Goal: Find specific page/section: Find specific page/section

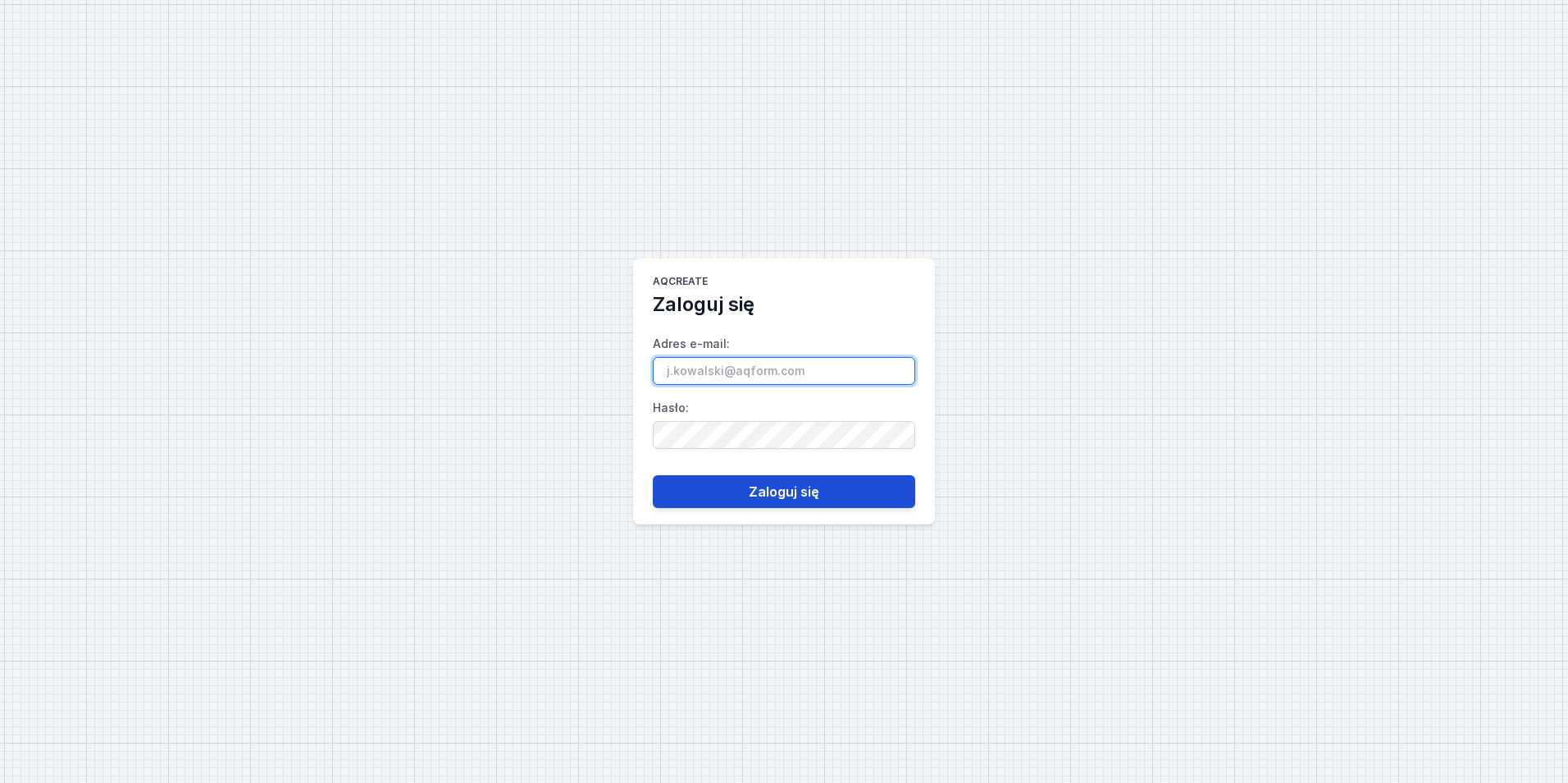
type input "[PERSON_NAME][EMAIL_ADDRESS][DOMAIN_NAME]"
click at [736, 494] on button "Zaloguj się" at bounding box center [784, 491] width 263 height 32
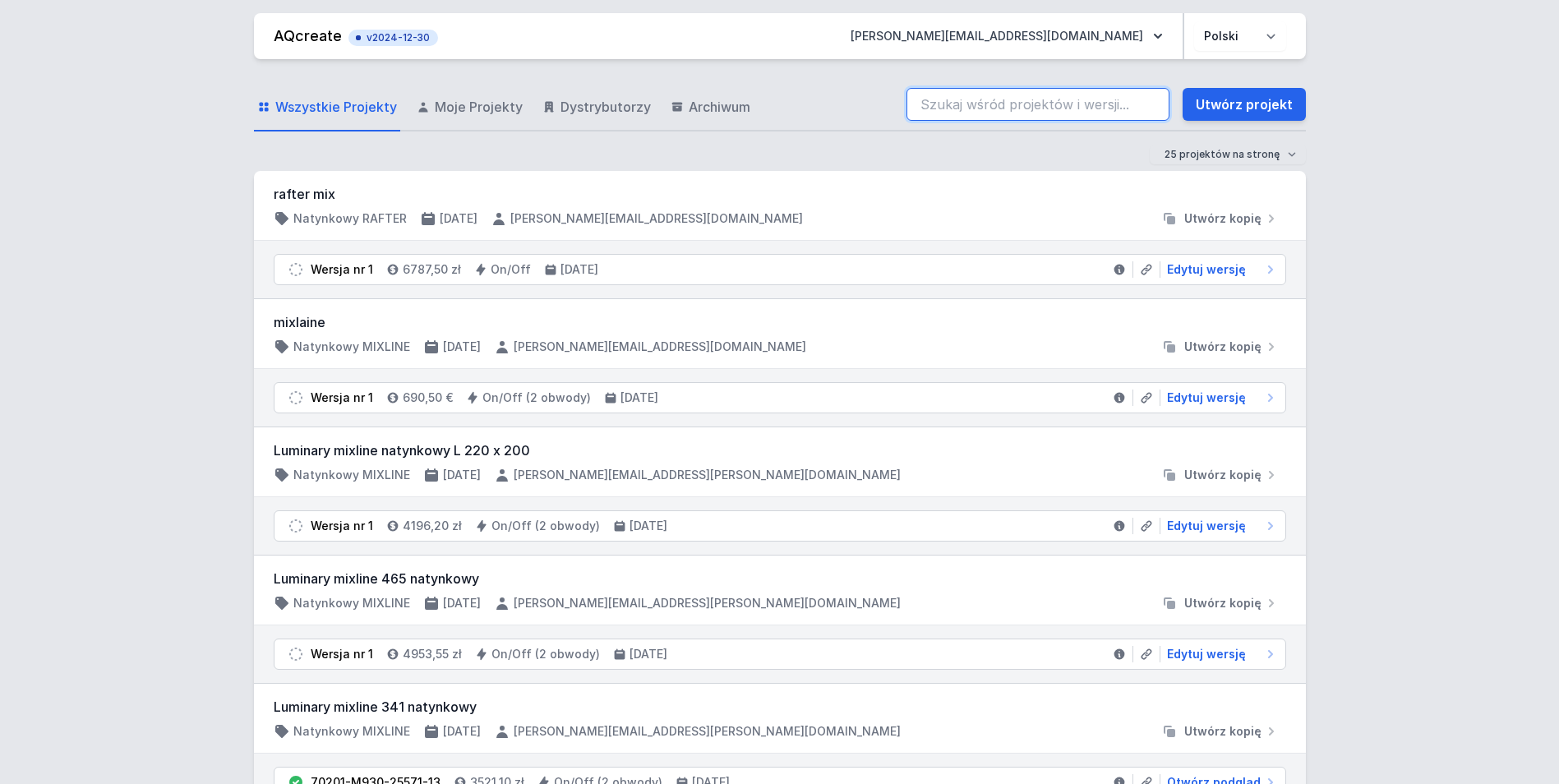
click at [986, 106] on input "search" at bounding box center [1038, 103] width 263 height 32
paste input "70201-M940-25529-12"
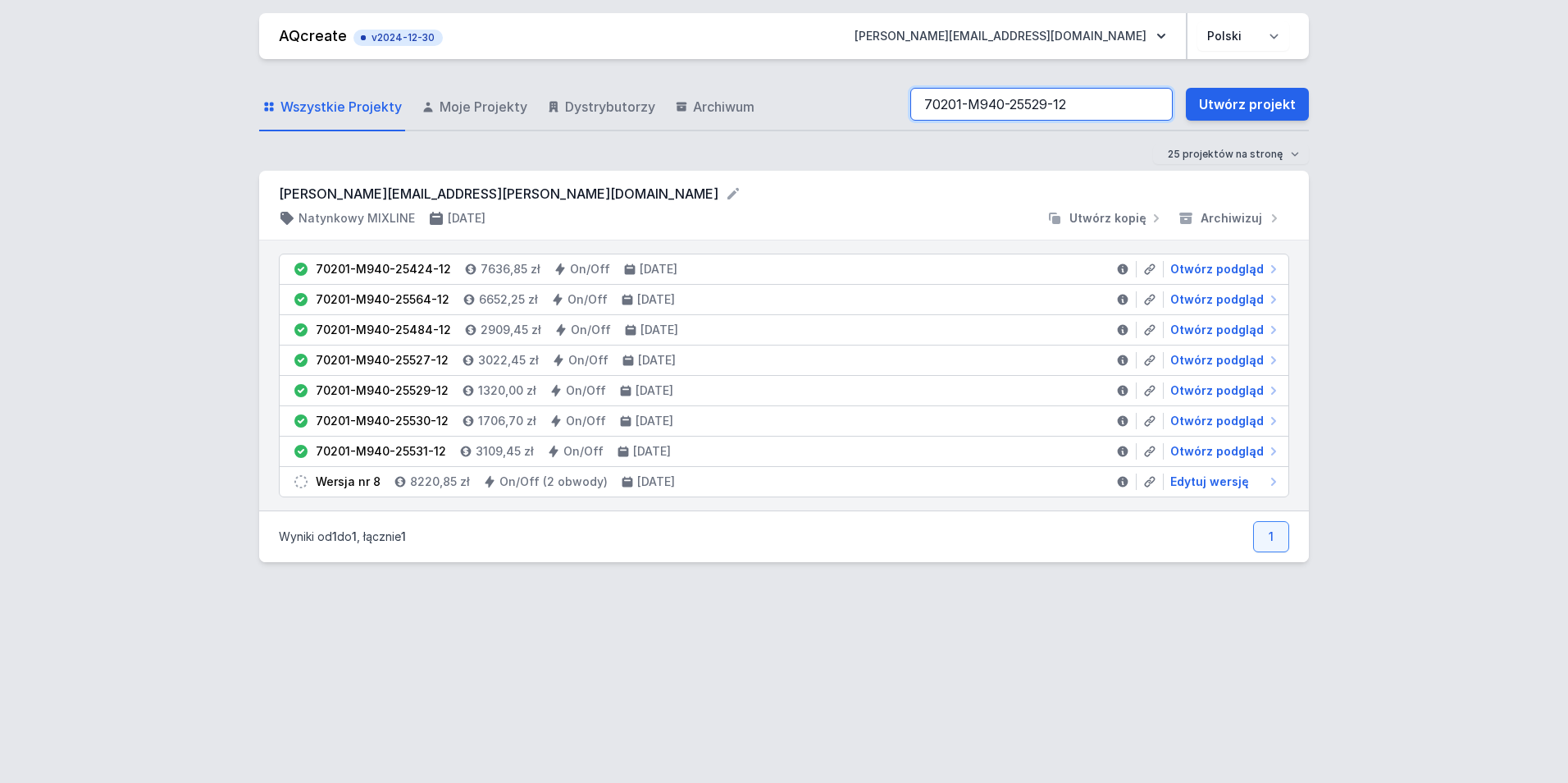
type input "70201-M940-25529-12"
drag, startPoint x: 1223, startPoint y: 398, endPoint x: 1196, endPoint y: 389, distance: 28.5
click at [1189, 426] on span "Otwórz podgląd" at bounding box center [1216, 421] width 93 height 17
select select "4000"
select select "2"
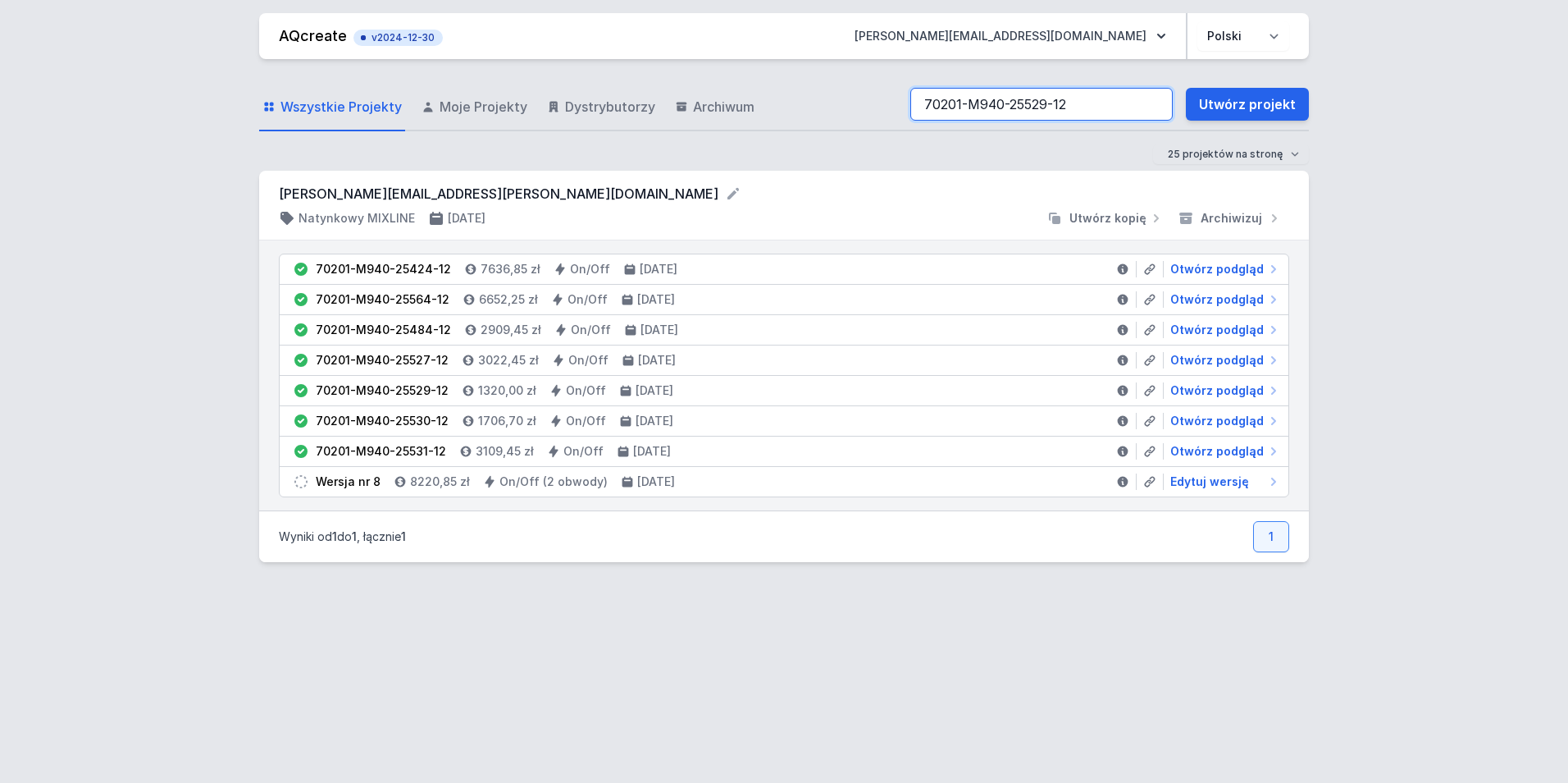
click at [1082, 108] on input "70201-M940-25529-12" at bounding box center [1041, 103] width 263 height 32
paste input "424-12"
drag, startPoint x: 927, startPoint y: 103, endPoint x: 911, endPoint y: 102, distance: 16.0
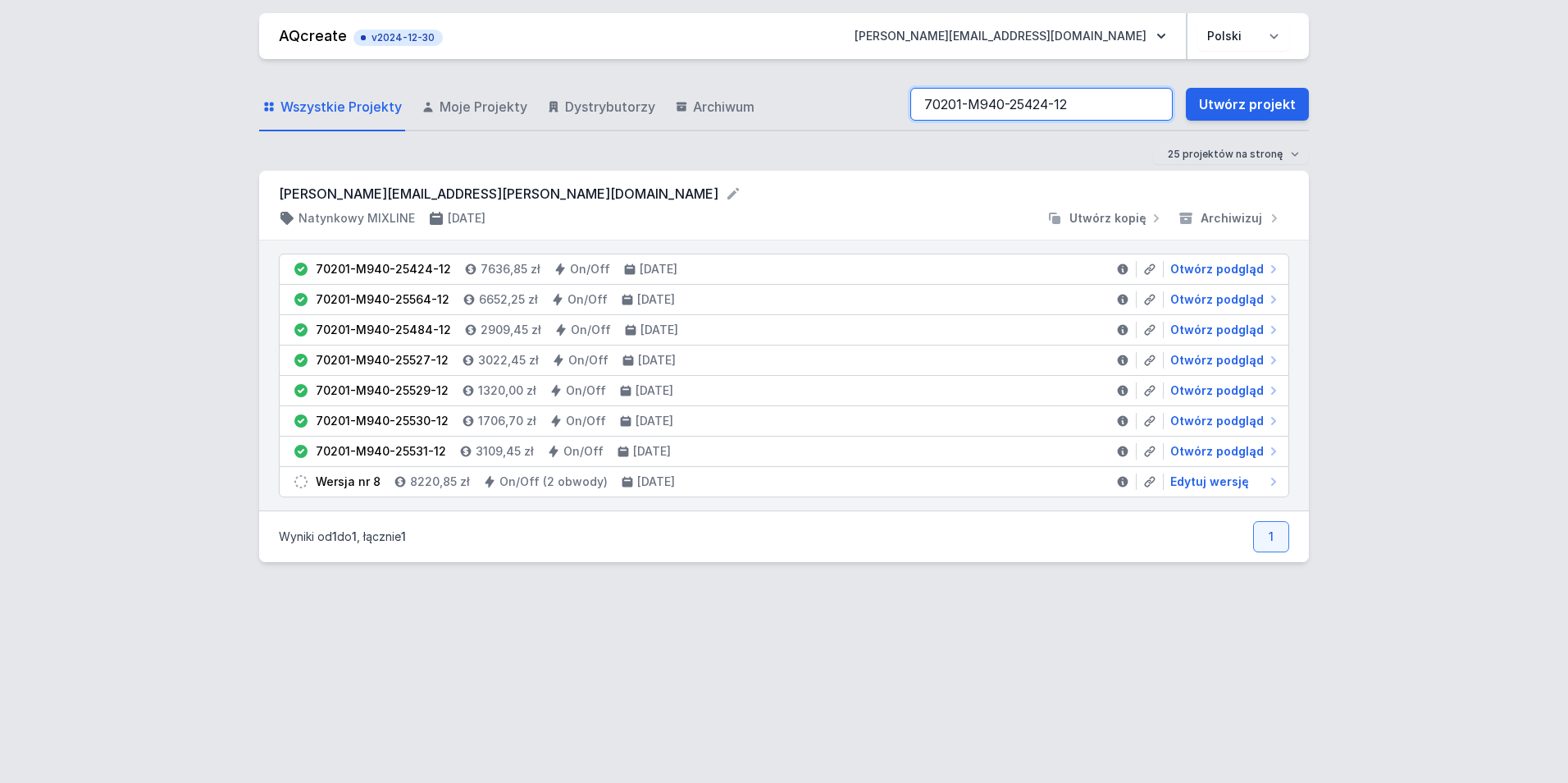
click at [911, 102] on div "Wszystkie Projekty Moje Projekty Dystrybutorzy Archiwum 70201-M940-25424-12 Utw…" at bounding box center [784, 105] width 1049 height 53
type input "70201-M940-25424-12"
click at [1189, 271] on span "Otwórz podgląd" at bounding box center [1216, 269] width 93 height 17
select select "4000"
select select "2"
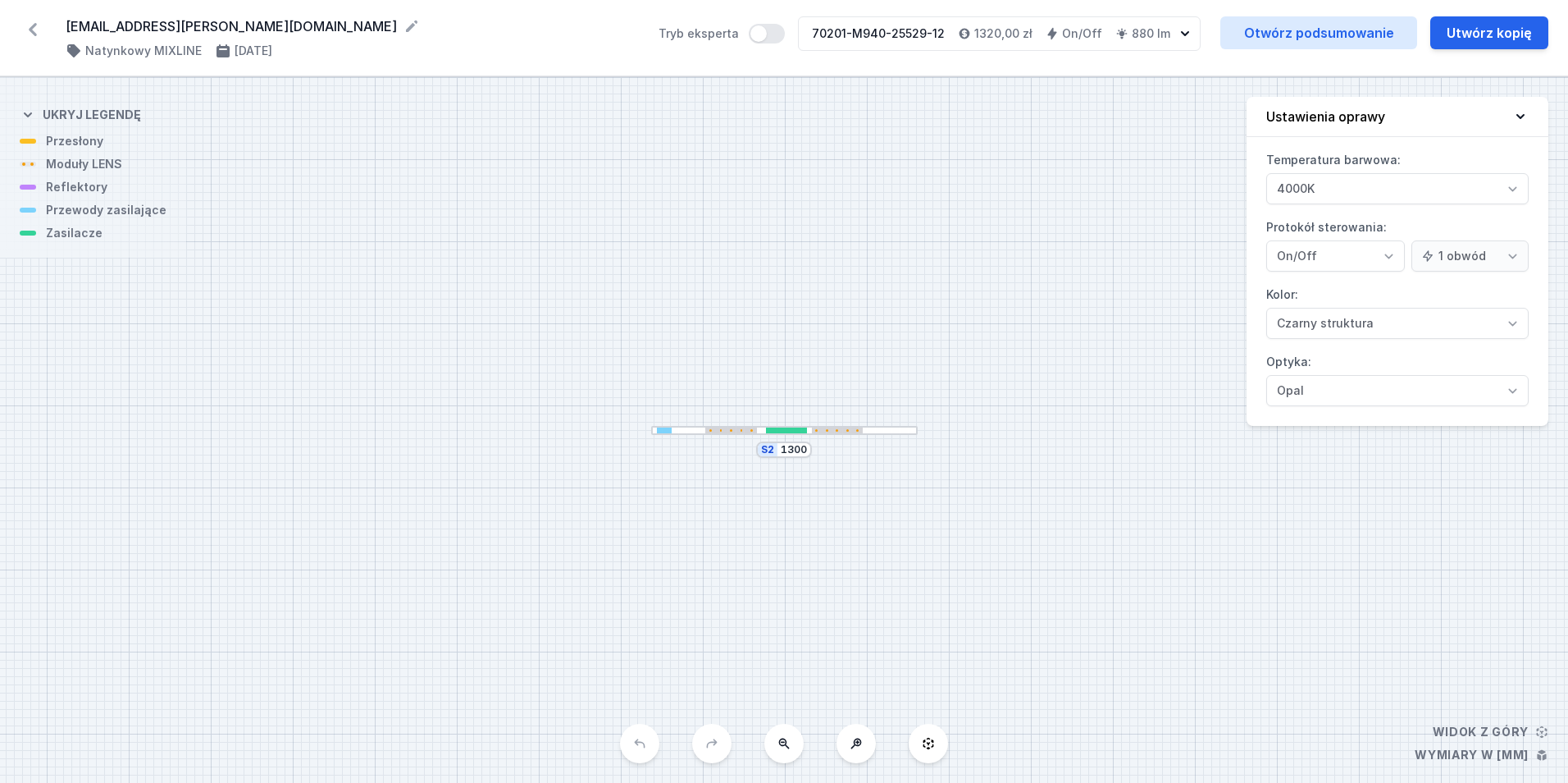
select select "4000"
select select "2"
select select "4000"
select select "2"
